Goal: Information Seeking & Learning: Learn about a topic

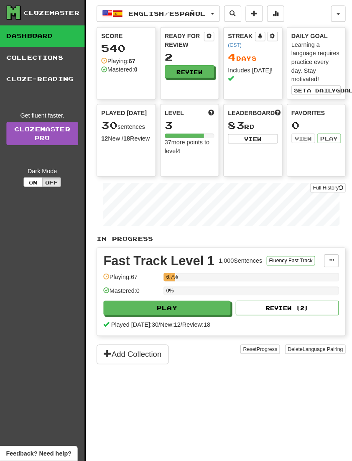
scroll to position [46, 0]
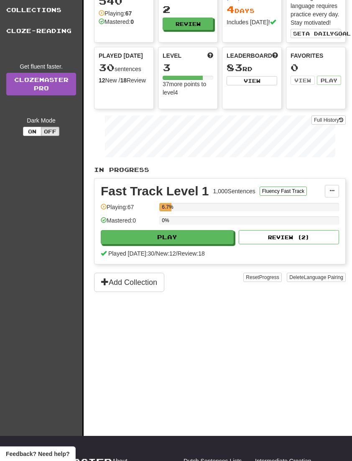
click at [141, 234] on button "Play" at bounding box center [167, 237] width 133 height 14
select select "**"
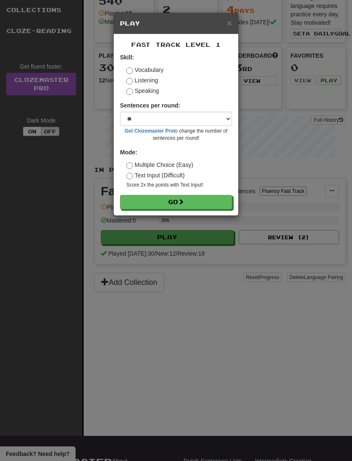
click at [146, 203] on button "Go" at bounding box center [176, 202] width 112 height 14
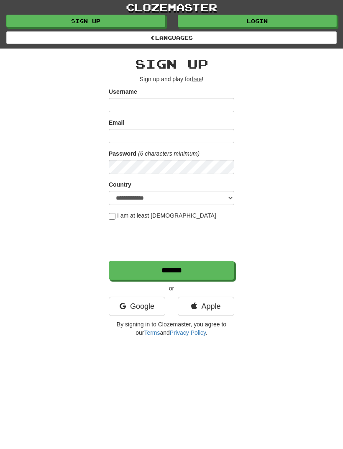
click at [279, 23] on link "Login" at bounding box center [257, 21] width 159 height 13
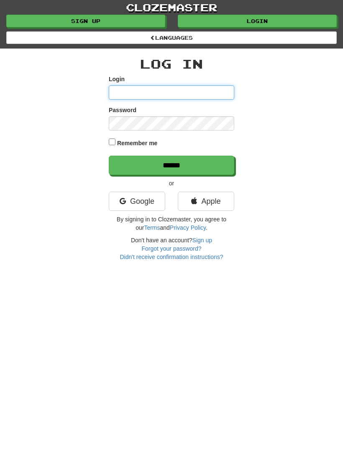
type input "**********"
click at [171, 164] on input "******" at bounding box center [171, 165] width 125 height 19
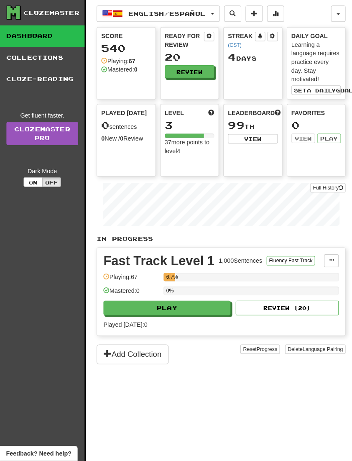
scroll to position [1, 0]
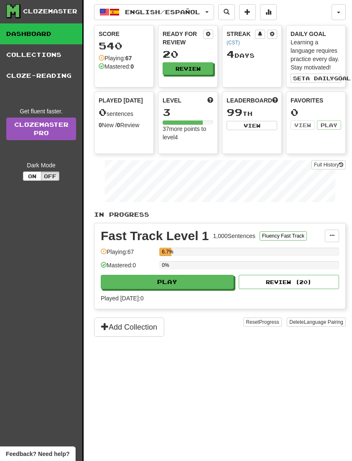
click at [144, 283] on button "Play" at bounding box center [167, 282] width 133 height 14
select select "**"
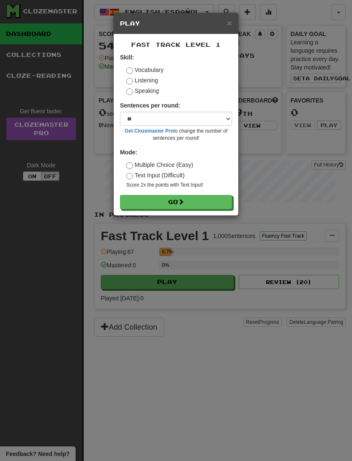
click at [146, 202] on button "Go" at bounding box center [176, 202] width 112 height 14
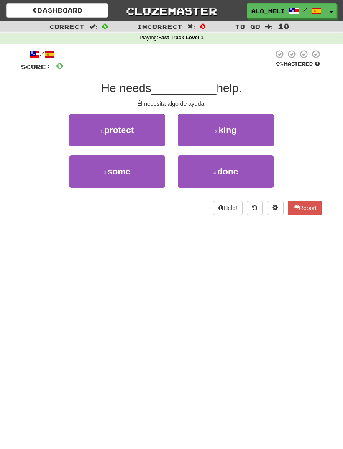
click at [237, 168] on span "done" at bounding box center [227, 171] width 21 height 10
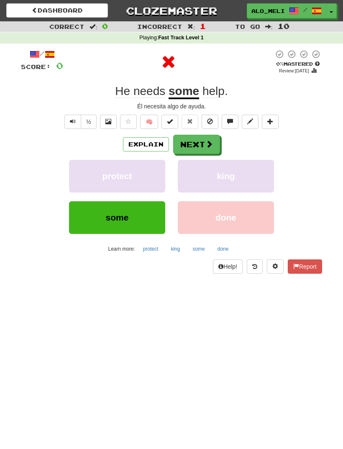
click at [210, 145] on span at bounding box center [209, 144] width 8 height 8
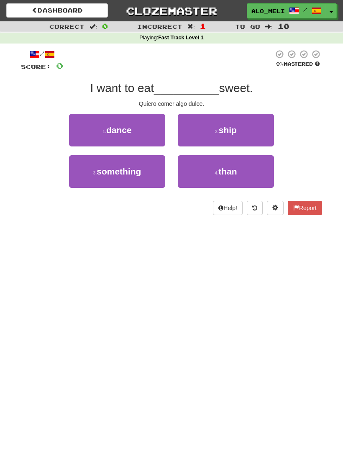
click at [138, 168] on span "something" at bounding box center [119, 171] width 44 height 10
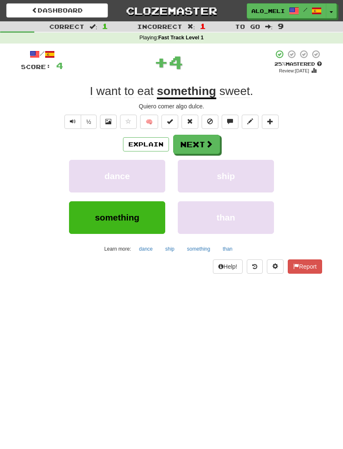
click at [201, 141] on button "Next" at bounding box center [196, 144] width 47 height 19
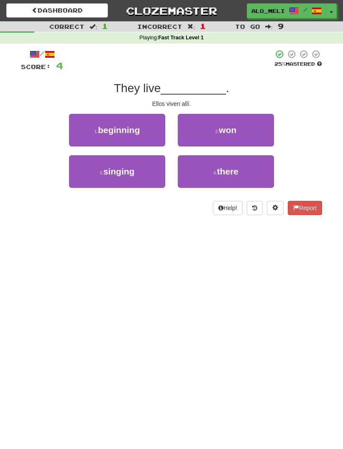
click at [245, 171] on button "4 . there" at bounding box center [226, 171] width 96 height 33
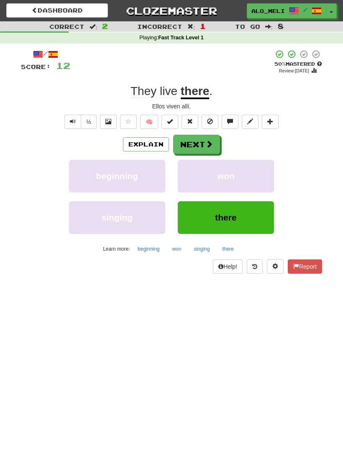
click at [205, 145] on span at bounding box center [209, 144] width 8 height 8
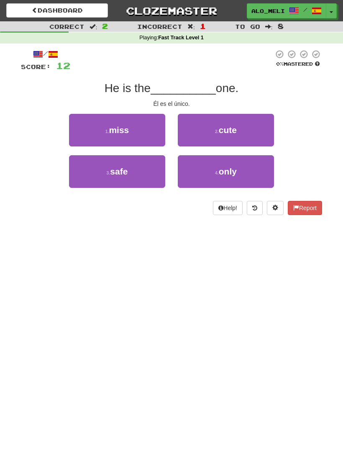
click at [245, 122] on button "2 . cute" at bounding box center [226, 130] width 96 height 33
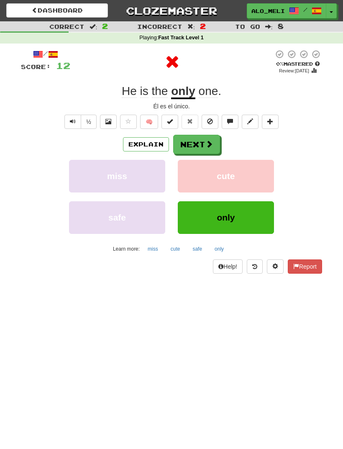
click at [204, 144] on button "Next" at bounding box center [196, 144] width 47 height 19
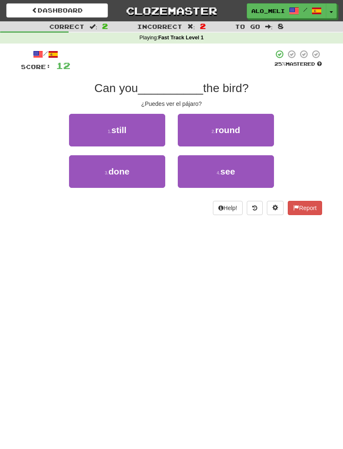
click at [242, 169] on button "4 . see" at bounding box center [226, 171] width 96 height 33
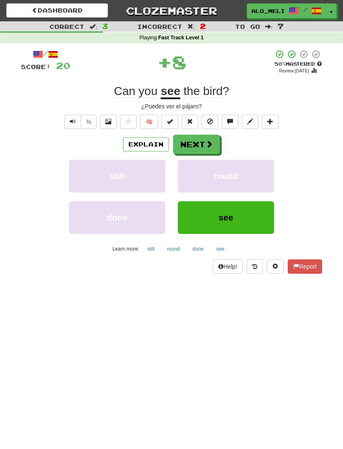
click at [206, 144] on span at bounding box center [209, 144] width 8 height 8
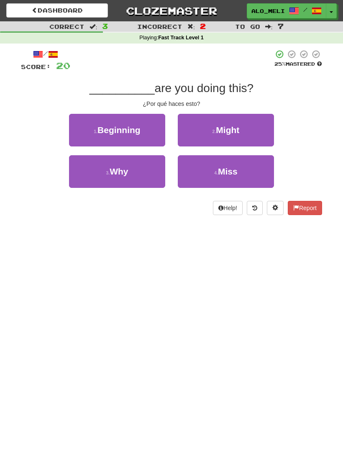
click at [117, 173] on span "Why" at bounding box center [119, 171] width 18 height 10
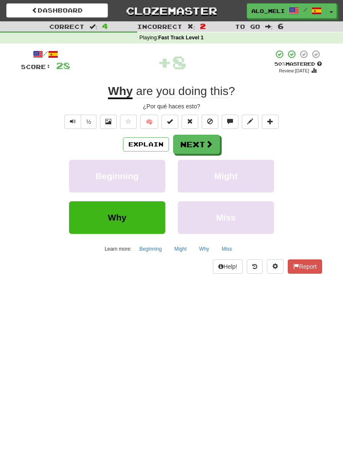
click at [195, 145] on button "Next" at bounding box center [196, 144] width 47 height 19
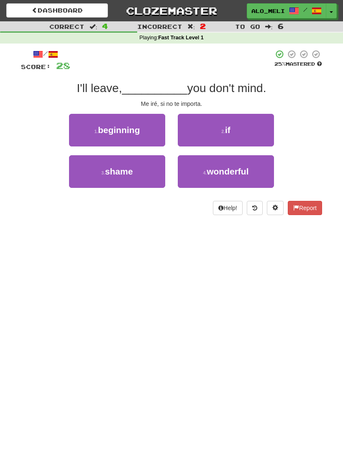
click at [248, 130] on button "2 . if" at bounding box center [226, 130] width 96 height 33
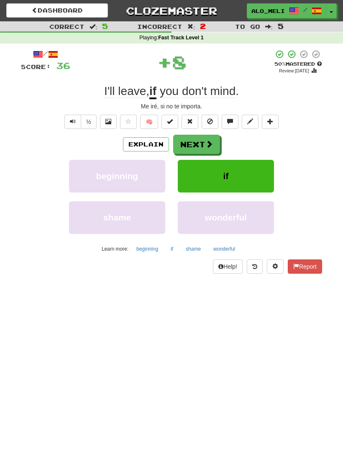
click at [206, 144] on span at bounding box center [209, 144] width 8 height 8
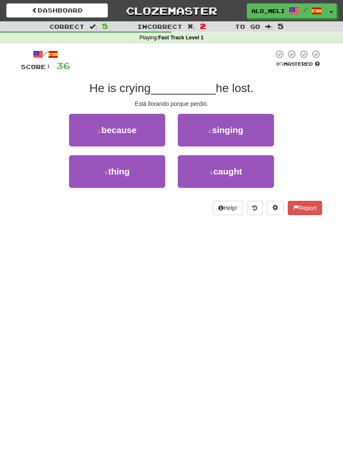
click at [115, 133] on span "because" at bounding box center [118, 130] width 35 height 10
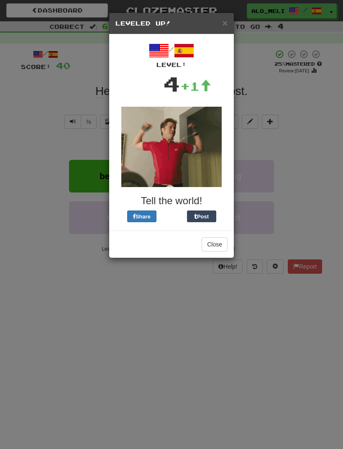
click at [219, 23] on h5 "Leveled Up!" at bounding box center [171, 23] width 112 height 8
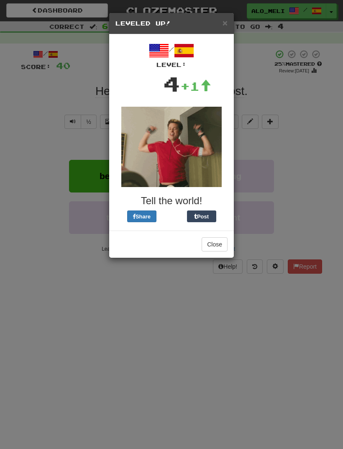
click at [223, 26] on span "×" at bounding box center [224, 23] width 5 height 10
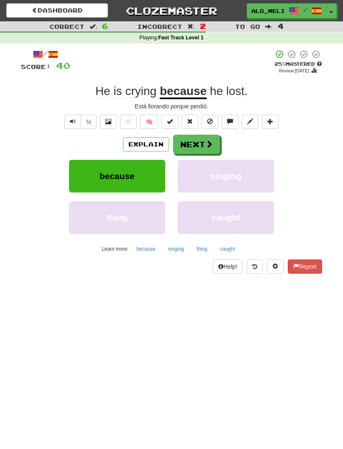
click at [204, 145] on button "Next" at bounding box center [196, 144] width 47 height 19
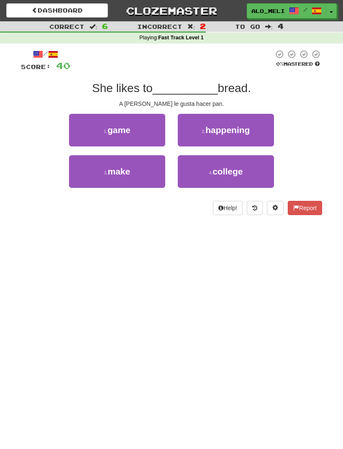
click at [118, 169] on span "make" at bounding box center [119, 171] width 23 height 10
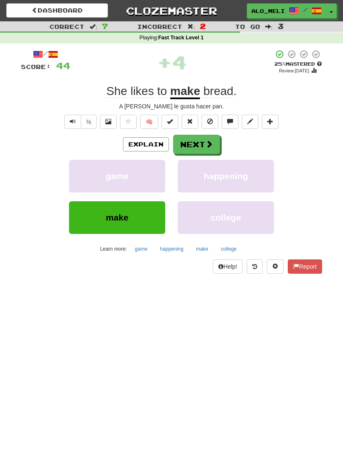
click at [189, 142] on button "Next" at bounding box center [196, 144] width 47 height 19
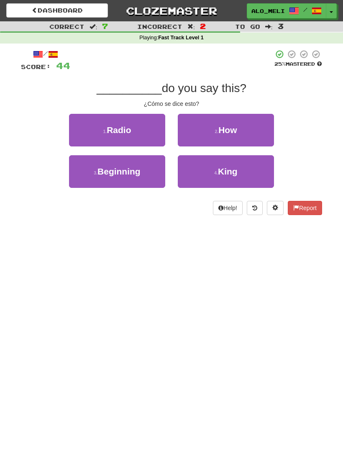
click at [205, 131] on button "2 . How" at bounding box center [226, 130] width 96 height 33
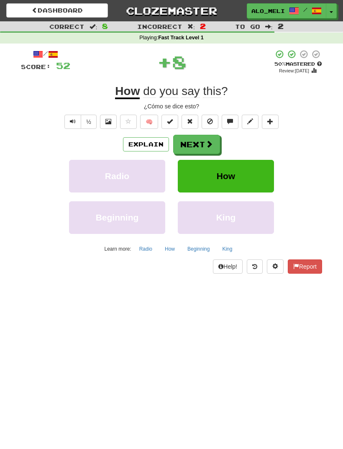
click at [194, 142] on button "Next" at bounding box center [196, 144] width 47 height 19
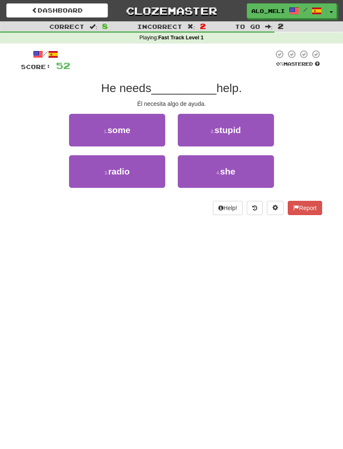
click at [117, 128] on span "some" at bounding box center [118, 130] width 23 height 10
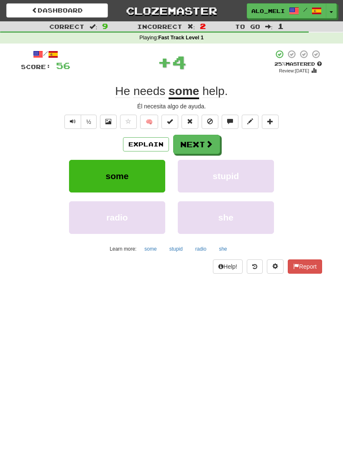
click at [193, 146] on button "Next" at bounding box center [196, 144] width 47 height 19
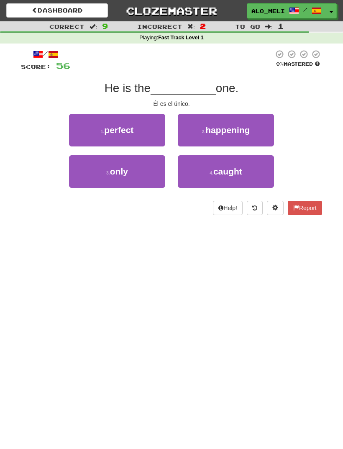
click at [119, 169] on span "only" at bounding box center [119, 171] width 18 height 10
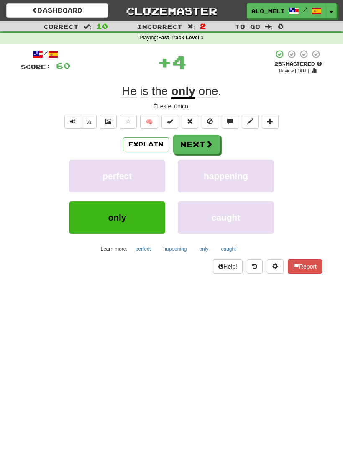
click at [194, 142] on button "Next" at bounding box center [196, 144] width 47 height 19
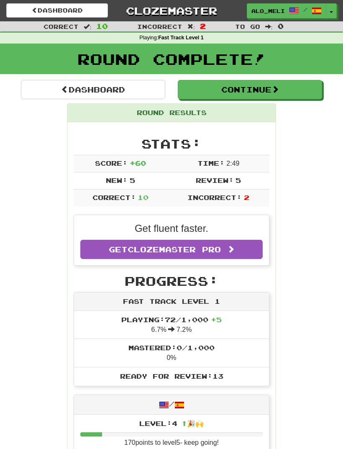
click at [278, 85] on span at bounding box center [275, 89] width 8 height 8
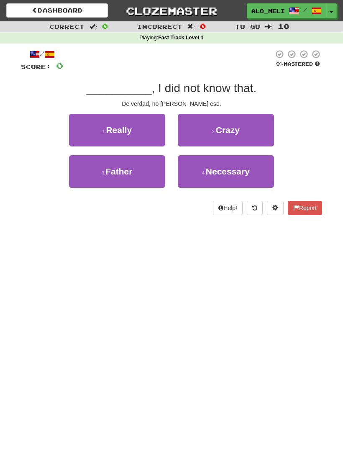
click at [105, 129] on small "1 ." at bounding box center [104, 131] width 4 height 5
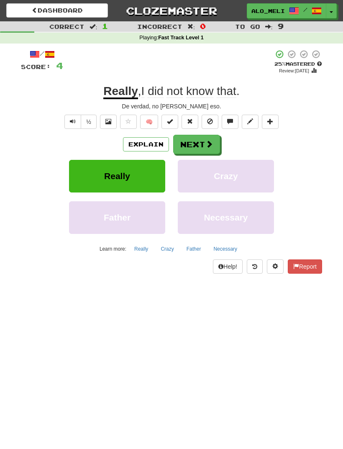
click at [188, 145] on button "Next" at bounding box center [196, 144] width 47 height 19
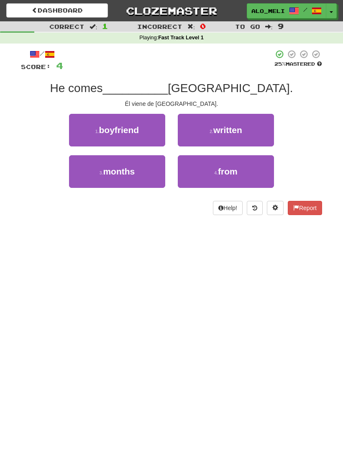
click at [207, 173] on button "4 . from" at bounding box center [226, 171] width 96 height 33
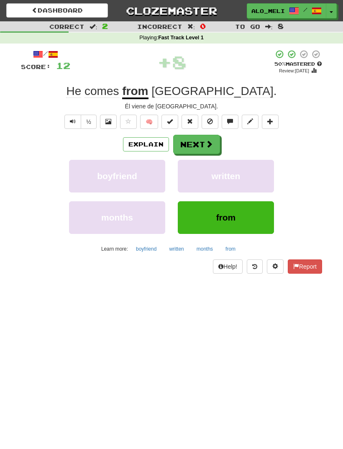
click at [192, 146] on button "Next" at bounding box center [196, 144] width 47 height 19
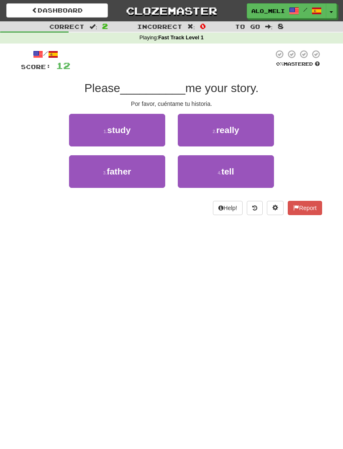
click at [202, 171] on button "4 . tell" at bounding box center [226, 171] width 96 height 33
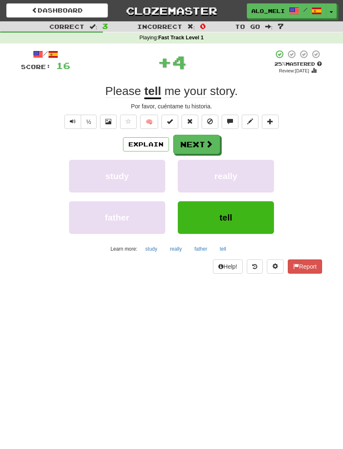
click at [193, 146] on button "Next" at bounding box center [196, 144] width 47 height 19
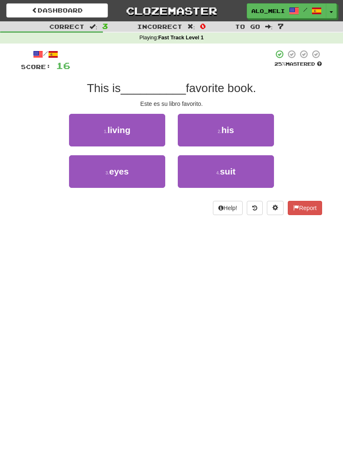
click at [219, 124] on button "2 . his" at bounding box center [226, 130] width 96 height 33
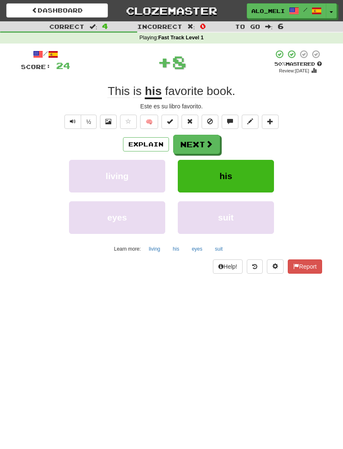
click at [194, 145] on button "Next" at bounding box center [196, 144] width 47 height 19
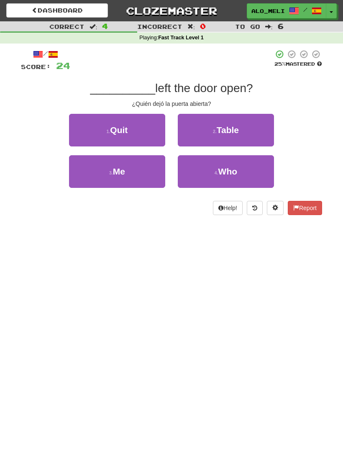
click at [221, 169] on span "Who" at bounding box center [227, 171] width 19 height 10
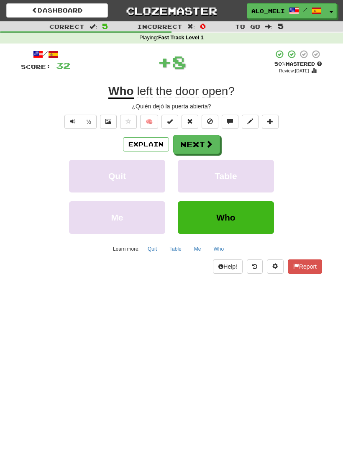
click at [198, 144] on button "Next" at bounding box center [196, 144] width 47 height 19
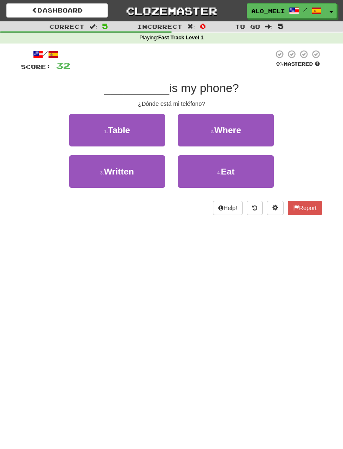
click at [212, 129] on small "2 ." at bounding box center [212, 131] width 4 height 5
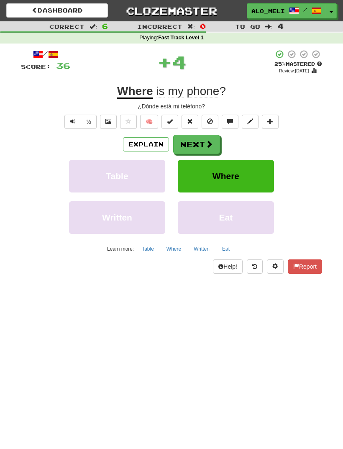
click at [196, 142] on button "Next" at bounding box center [196, 144] width 47 height 19
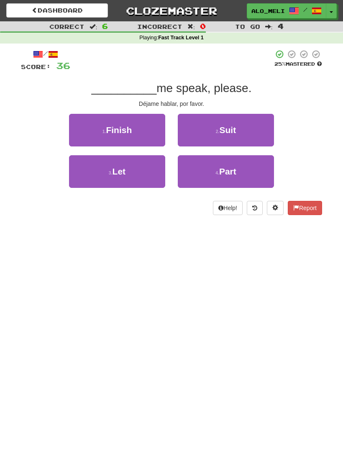
click at [106, 125] on button "1 . Finish" at bounding box center [117, 130] width 96 height 33
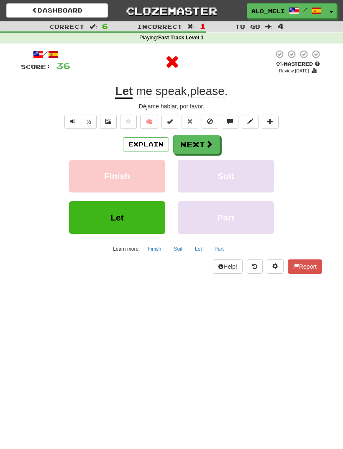
click at [197, 145] on button "Next" at bounding box center [196, 144] width 47 height 19
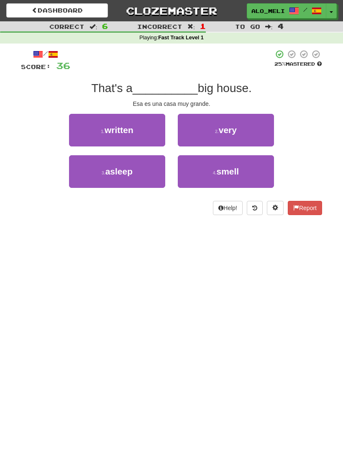
click at [214, 128] on button "2 . very" at bounding box center [226, 130] width 96 height 33
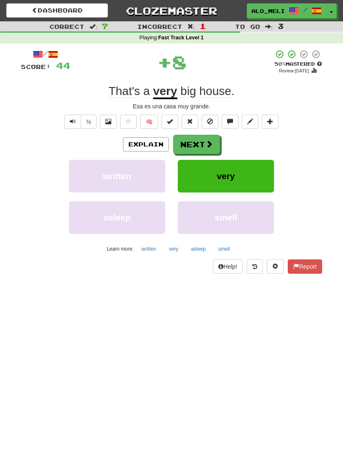
click at [198, 140] on button "Next" at bounding box center [196, 144] width 47 height 19
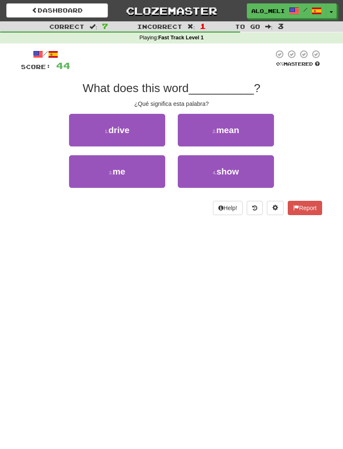
click at [202, 135] on button "2 . mean" at bounding box center [226, 130] width 96 height 33
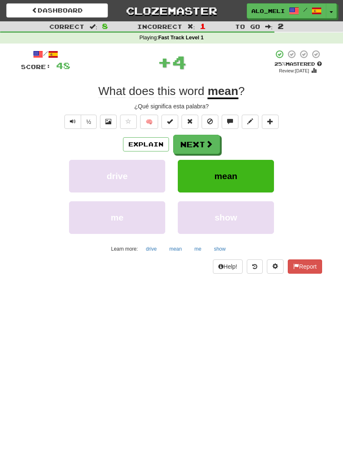
click at [202, 143] on button "Next" at bounding box center [196, 144] width 47 height 19
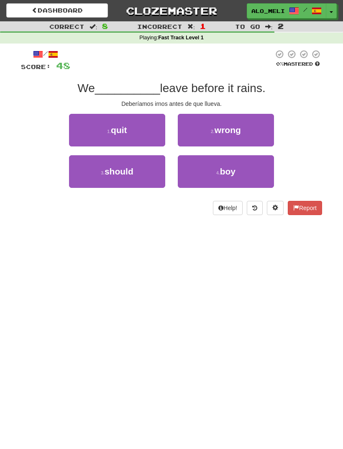
click at [104, 167] on button "3 . should" at bounding box center [117, 171] width 96 height 33
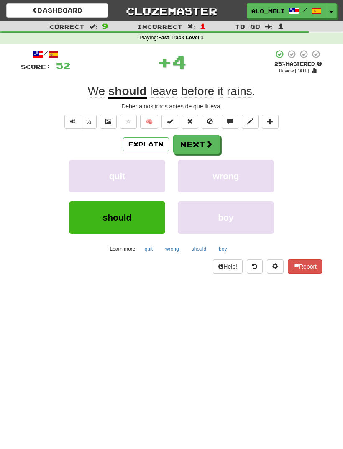
click at [186, 143] on button "Next" at bounding box center [196, 144] width 47 height 19
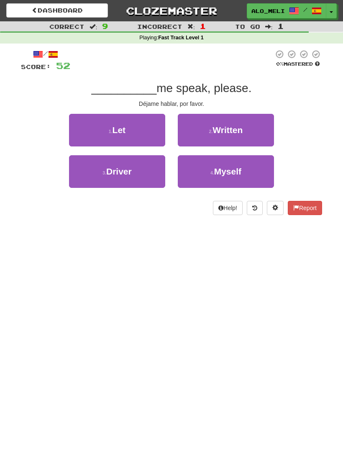
click at [113, 125] on span "Let" at bounding box center [118, 130] width 13 height 10
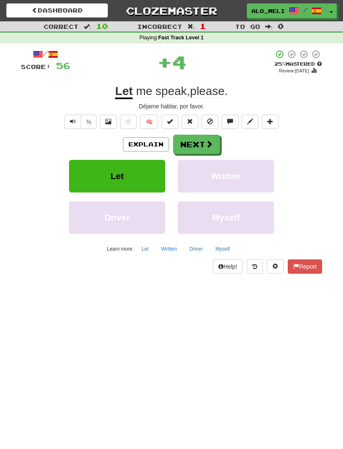
click at [192, 149] on button "Next" at bounding box center [196, 144] width 47 height 19
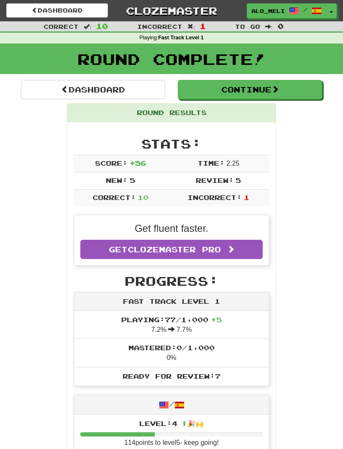
click at [200, 92] on button "Continue" at bounding box center [250, 89] width 144 height 19
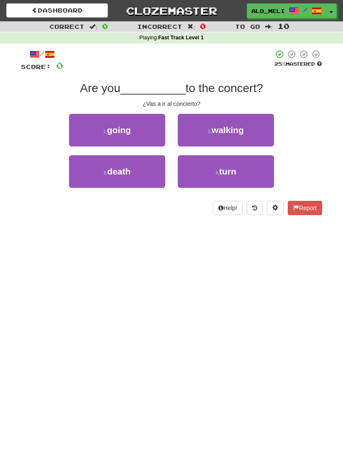
click at [97, 128] on button "1 . going" at bounding box center [117, 130] width 96 height 33
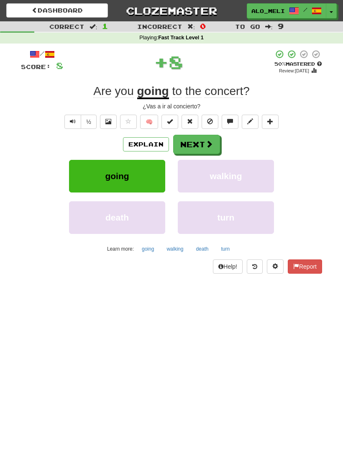
click at [195, 145] on button "Next" at bounding box center [196, 144] width 47 height 19
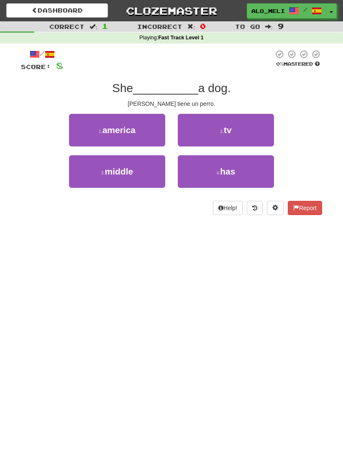
click at [204, 173] on button "4 . has" at bounding box center [226, 171] width 96 height 33
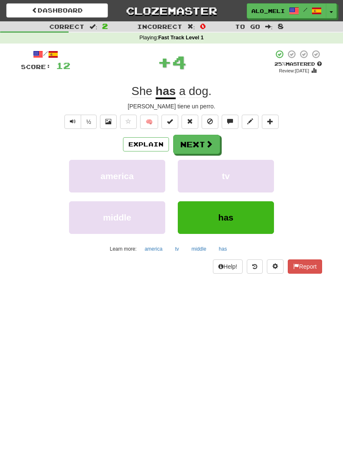
click at [192, 145] on button "Next" at bounding box center [196, 144] width 47 height 19
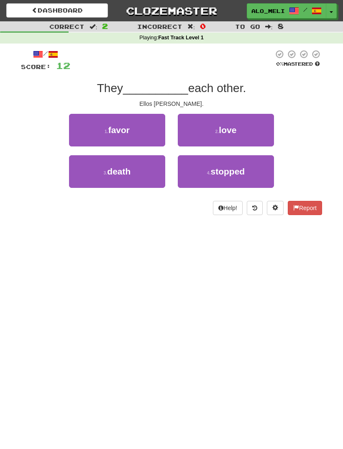
click at [202, 133] on button "2 . love" at bounding box center [226, 130] width 96 height 33
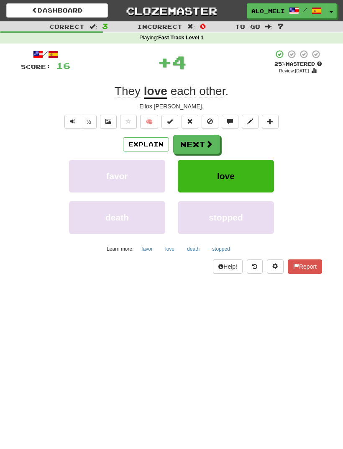
click at [199, 149] on button "Next" at bounding box center [196, 144] width 47 height 19
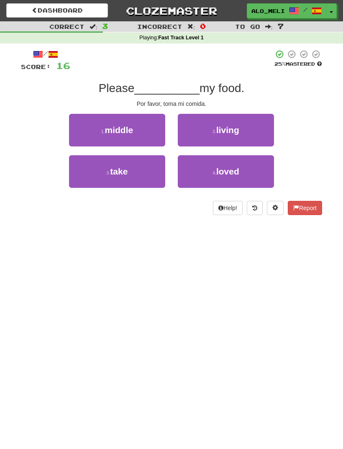
click at [117, 168] on span "take" at bounding box center [119, 171] width 18 height 10
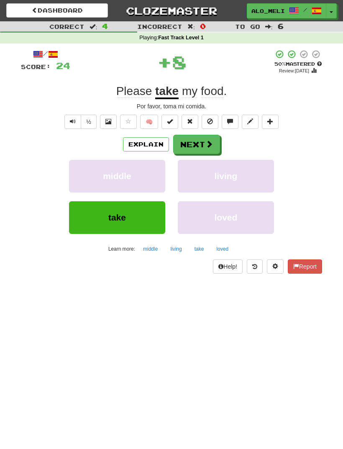
click at [195, 145] on button "Next" at bounding box center [196, 144] width 47 height 19
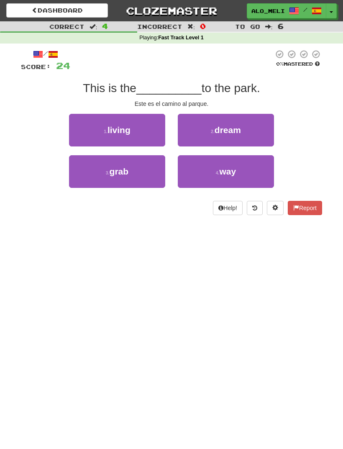
click at [209, 172] on button "4 . way" at bounding box center [226, 171] width 96 height 33
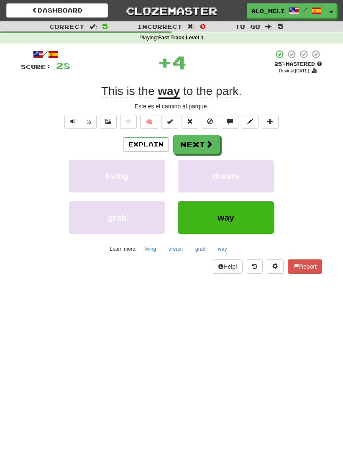
click at [202, 148] on button "Next" at bounding box center [196, 144] width 47 height 19
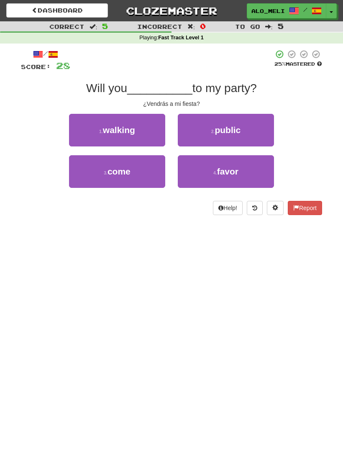
click at [113, 167] on span "come" at bounding box center [118, 171] width 23 height 10
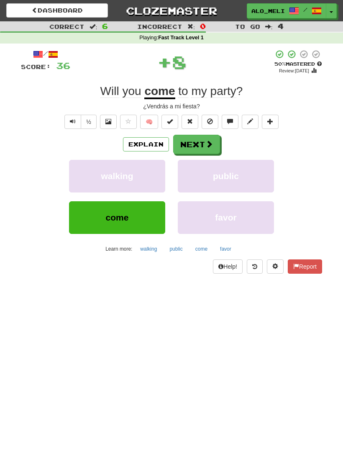
click at [202, 146] on button "Next" at bounding box center [196, 144] width 47 height 19
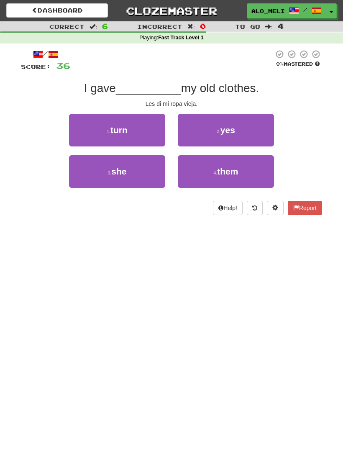
click at [235, 170] on span "them" at bounding box center [227, 171] width 21 height 10
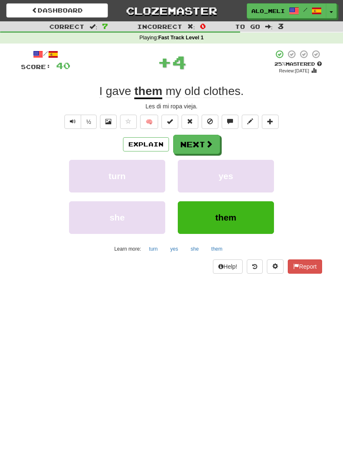
click at [204, 143] on button "Next" at bounding box center [196, 144] width 47 height 19
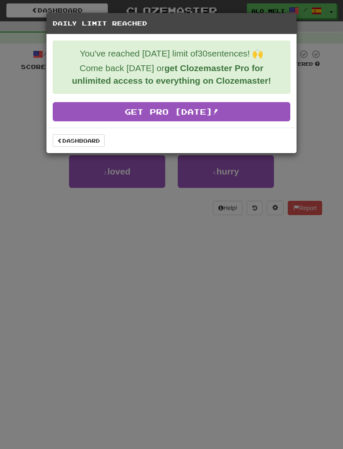
click at [78, 142] on link "Dashboard" at bounding box center [79, 140] width 52 height 13
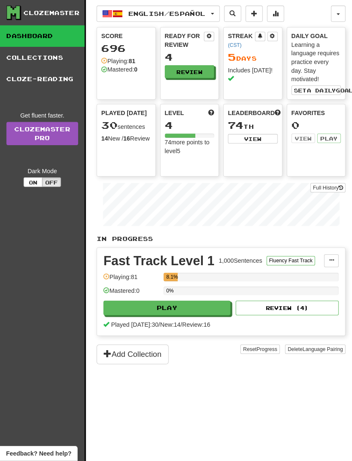
scroll to position [1, 0]
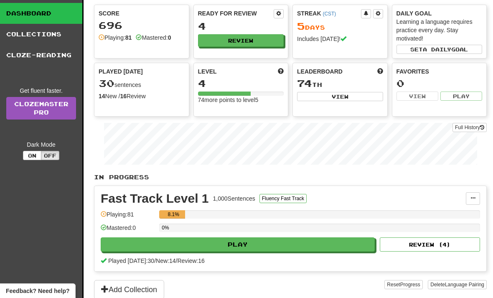
scroll to position [22, 0]
